Goal: Task Accomplishment & Management: Complete application form

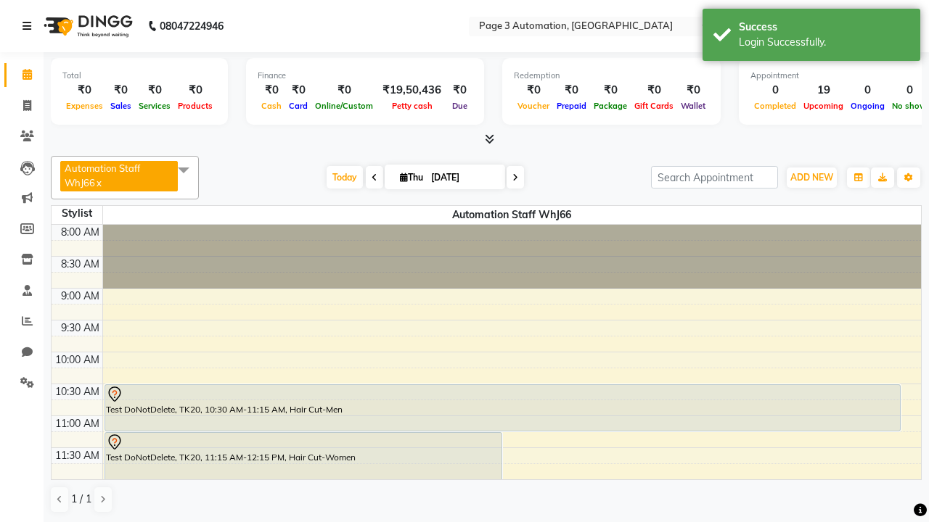
click at [30, 26] on icon at bounding box center [26, 26] width 9 height 10
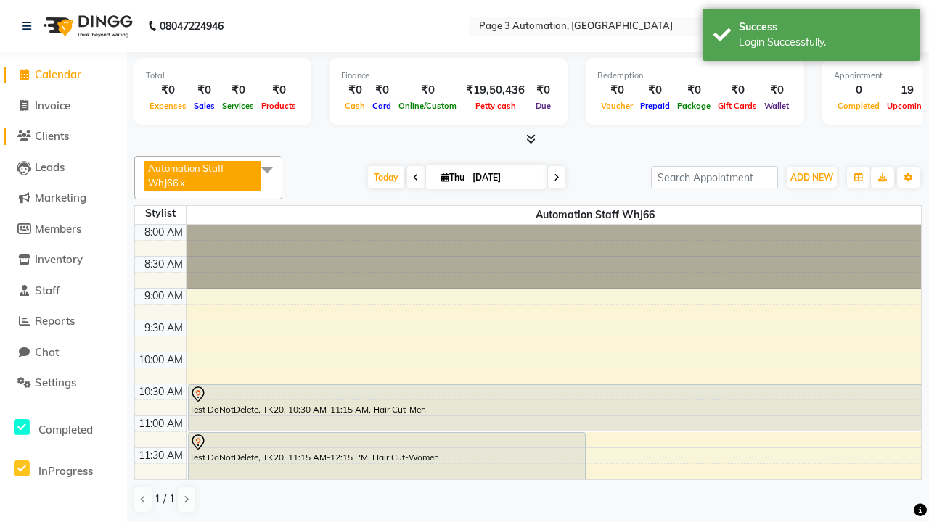
click at [63, 136] on span "Clients" at bounding box center [52, 136] width 34 height 14
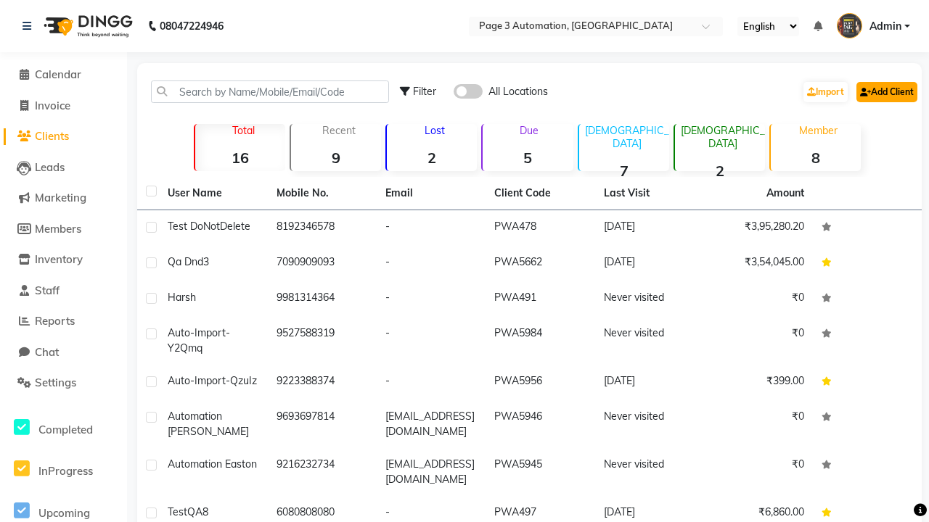
click at [885, 91] on link "Add Client" at bounding box center [886, 92] width 61 height 20
select select "22"
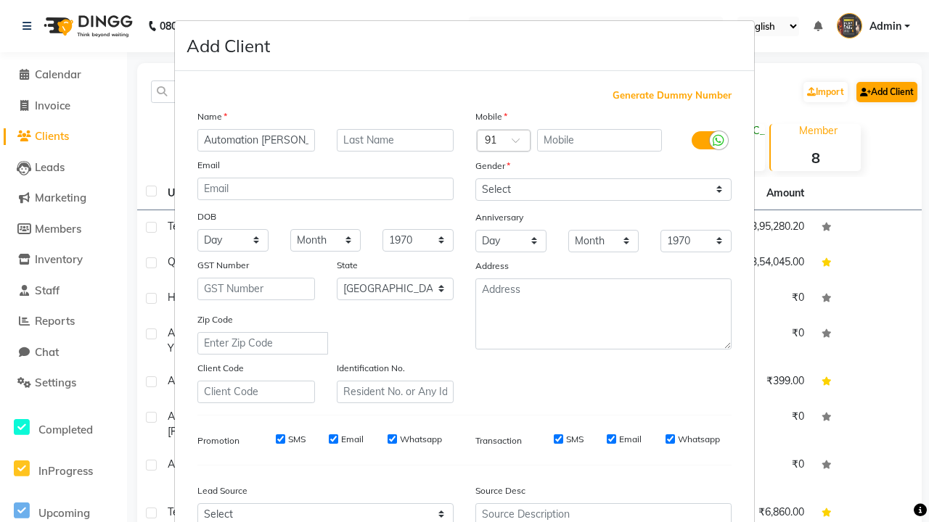
type input "Automation [PERSON_NAME]"
type input "9672956825"
type input "[EMAIL_ADDRESS][DOMAIN_NAME]"
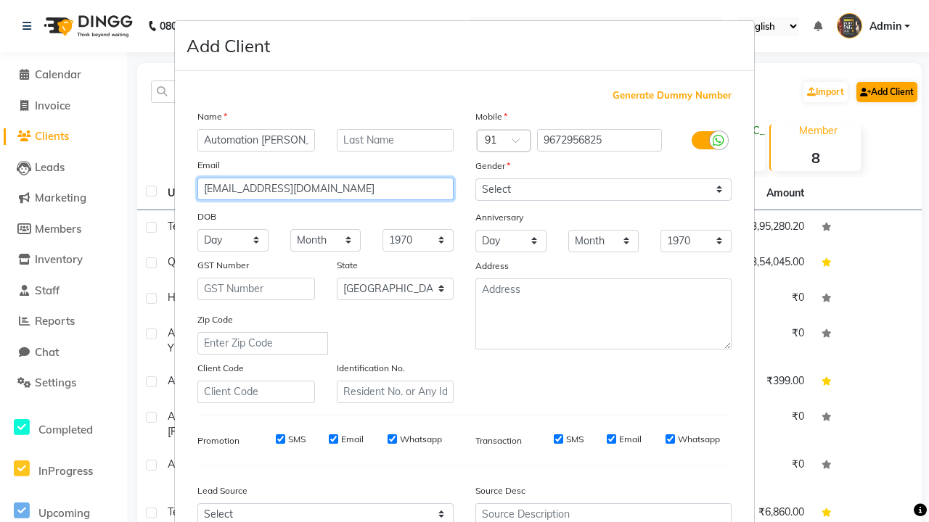
select select "male"
type input "[EMAIL_ADDRESS][DOMAIN_NAME]"
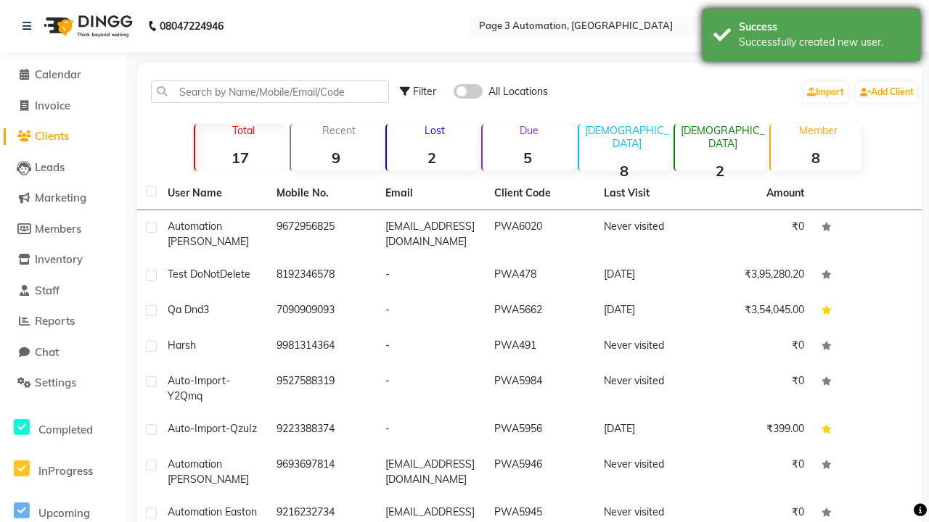
click at [811, 37] on div "Successfully created new user." at bounding box center [824, 42] width 171 height 15
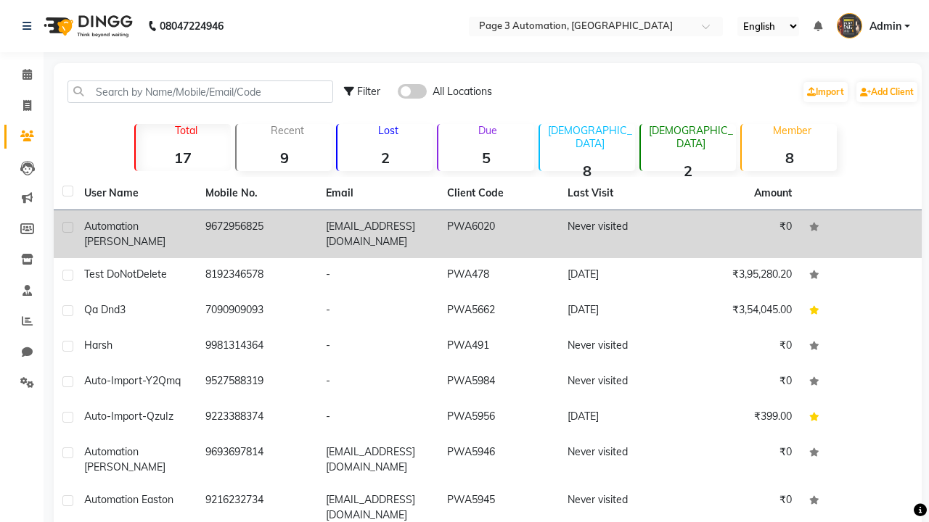
click at [67, 227] on label at bounding box center [67, 227] width 11 height 11
click at [67, 227] on input "checkbox" at bounding box center [66, 228] width 9 height 9
checkbox input "true"
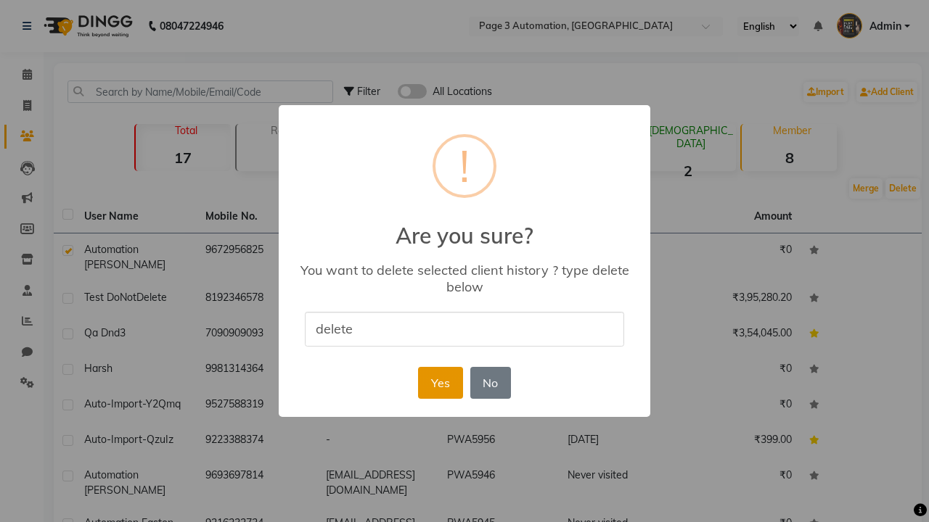
type input "delete"
click at [440, 382] on button "Yes" at bounding box center [440, 383] width 44 height 32
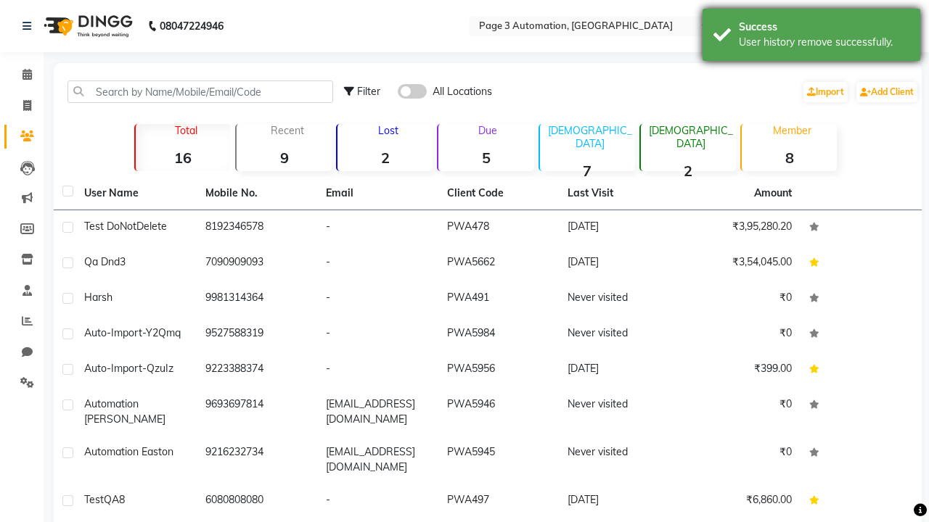
click at [811, 37] on div "User history remove successfully." at bounding box center [824, 42] width 171 height 15
